Goal: Task Accomplishment & Management: Manage account settings

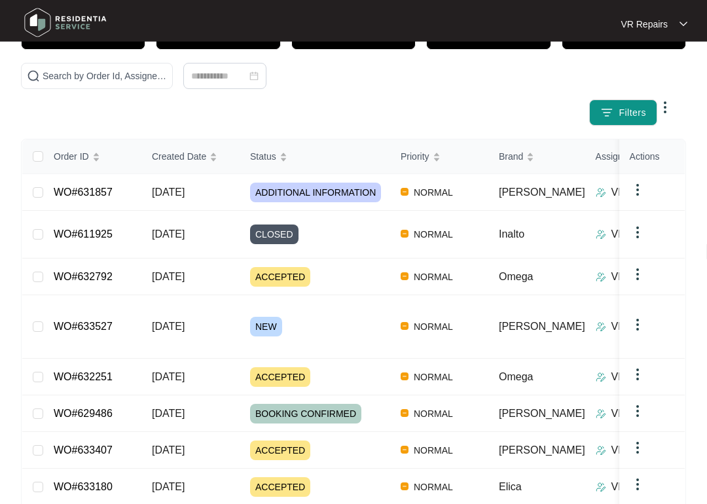
scroll to position [114, 0]
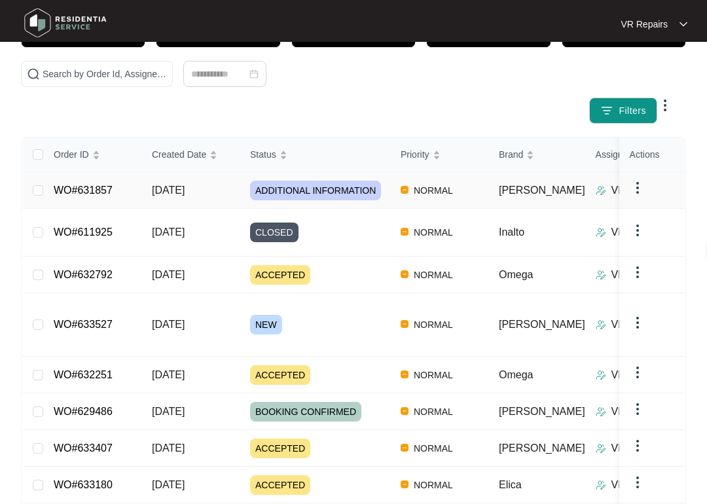
click at [108, 192] on link "WO#631857" at bounding box center [83, 189] width 59 height 11
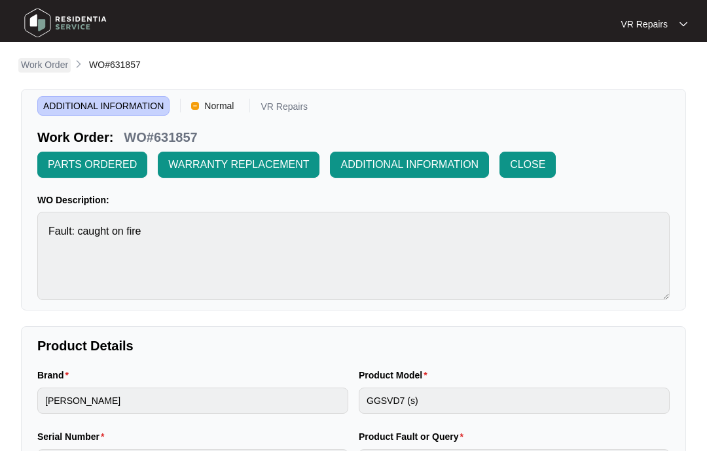
click at [60, 63] on p "Work Order" at bounding box center [44, 64] width 47 height 13
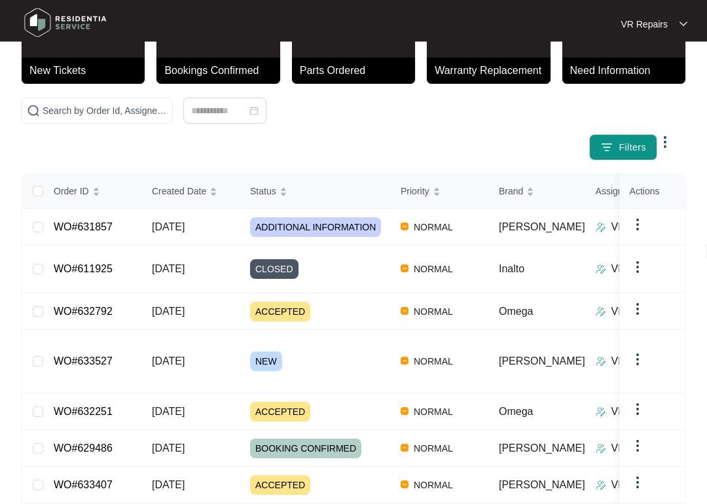
scroll to position [78, 0]
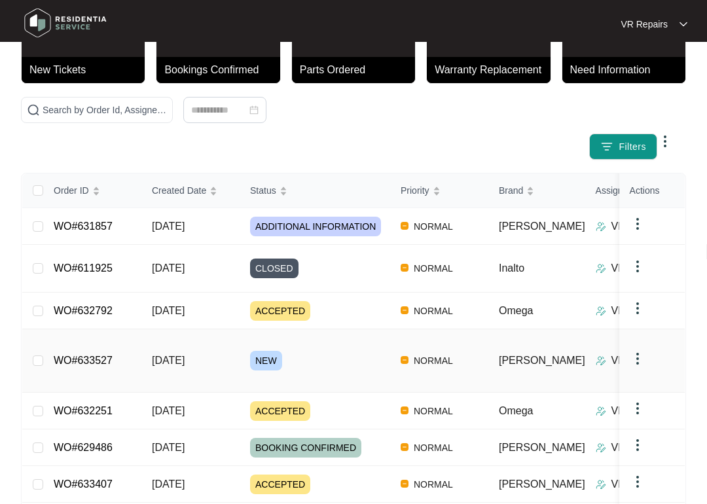
click at [113, 355] on link "WO#633527" at bounding box center [83, 360] width 59 height 11
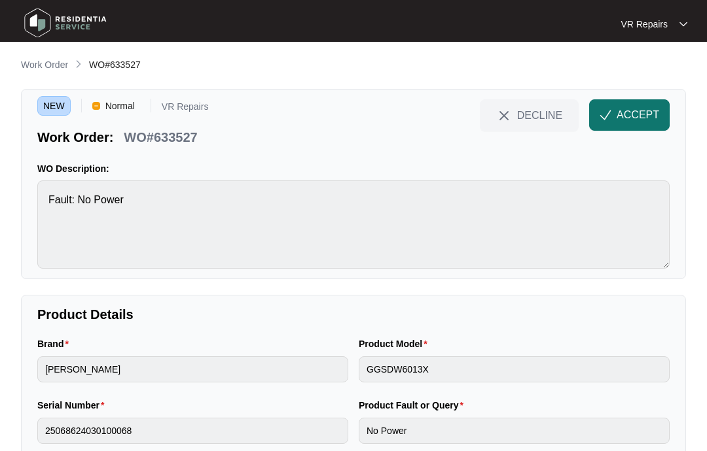
click at [635, 109] on span "ACCEPT" at bounding box center [637, 115] width 43 height 16
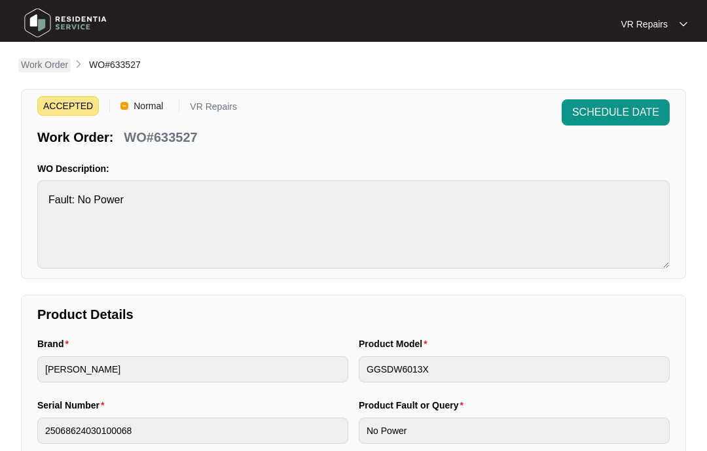
click at [50, 66] on p "Work Order" at bounding box center [44, 64] width 47 height 13
